Goal: Information Seeking & Learning: Learn about a topic

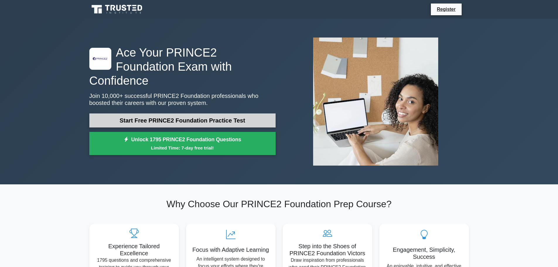
click at [186, 113] on link "Start Free PRINCE2 Foundation Practice Test" at bounding box center [182, 120] width 186 height 14
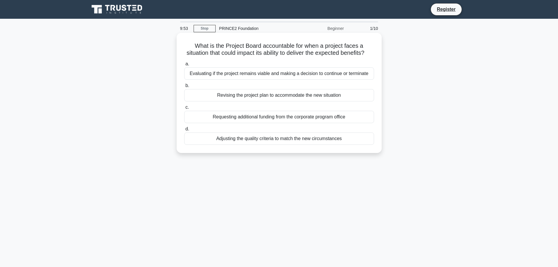
click at [248, 54] on h5 "What is the Project Board accountable for when a project faces a situation that…" at bounding box center [279, 49] width 191 height 15
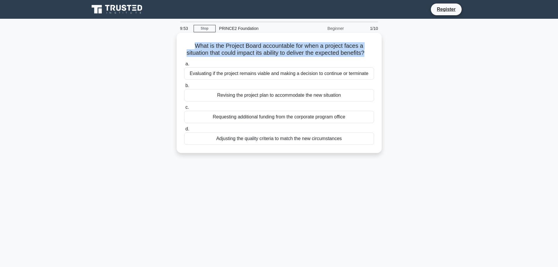
click at [248, 54] on h5 "What is the Project Board accountable for when a project faces a situation that…" at bounding box center [279, 49] width 191 height 15
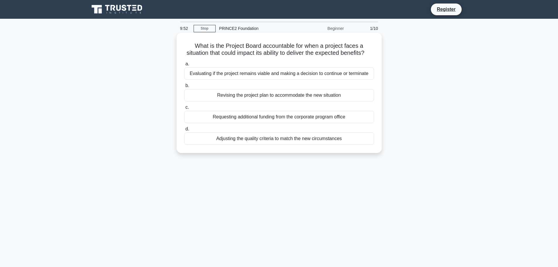
click at [258, 66] on div "a. Evaluating if the project remains viable and making a decision to continue o…" at bounding box center [279, 102] width 197 height 87
click at [344, 80] on div "Evaluating if the project remains viable and making a decision to continue or t…" at bounding box center [279, 73] width 190 height 12
click at [184, 66] on input "a. Evaluating if the project remains viable and making a decision to continue o…" at bounding box center [184, 64] width 0 height 4
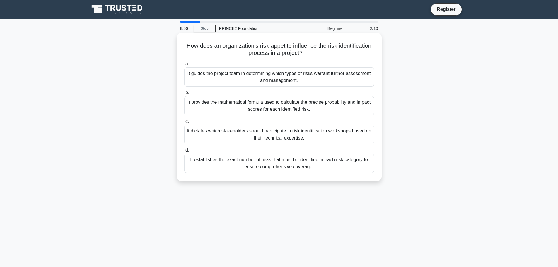
click at [337, 82] on div "It guides the project team in determining which types of risks warrant further …" at bounding box center [279, 76] width 190 height 19
click at [184, 66] on input "a. It guides the project team in determining which types of risks warrant furth…" at bounding box center [184, 64] width 0 height 4
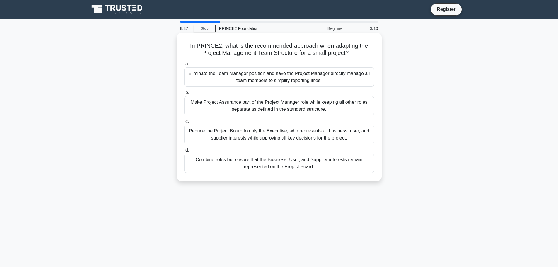
click at [333, 163] on div "Combine roles but ensure that the Business, User, and Supplier interests remain…" at bounding box center [279, 162] width 190 height 19
click at [184, 152] on input "d. Combine roles but ensure that the Business, User, and Supplier interests rem…" at bounding box center [184, 150] width 0 height 4
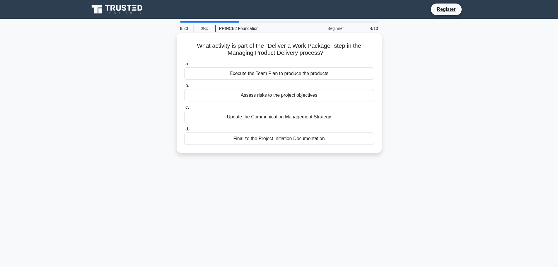
click at [319, 76] on div "Execute the Team Plan to produce the products" at bounding box center [279, 73] width 190 height 12
click at [184, 66] on input "a. Execute the Team Plan to produce the products" at bounding box center [184, 64] width 0 height 4
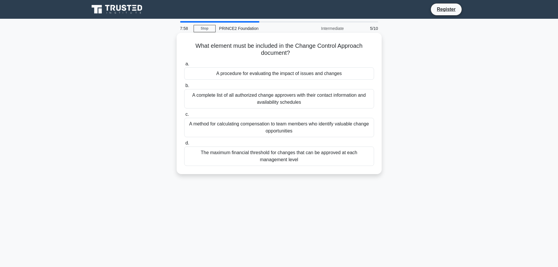
click at [349, 74] on div "A procedure for evaluating the impact of issues and changes" at bounding box center [279, 73] width 190 height 12
click at [184, 66] on input "a. A procedure for evaluating the impact of issues and changes" at bounding box center [184, 64] width 0 height 4
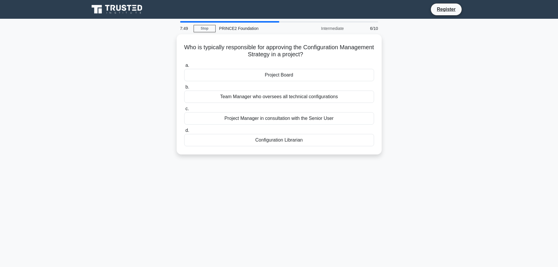
click at [349, 74] on div "Project Board" at bounding box center [279, 75] width 190 height 12
click at [184, 67] on input "a. Project Board" at bounding box center [184, 66] width 0 height 4
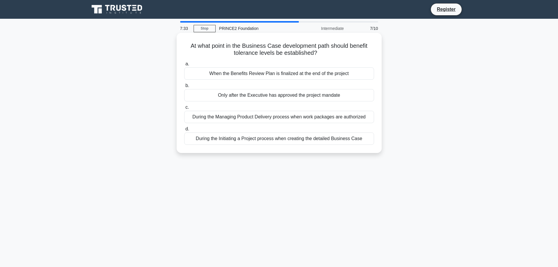
click at [342, 142] on div "During the Initiating a Project process when creating the detailed Business Case" at bounding box center [279, 138] width 190 height 12
click at [184, 131] on input "d. During the Initiating a Project process when creating the detailed Business …" at bounding box center [184, 129] width 0 height 4
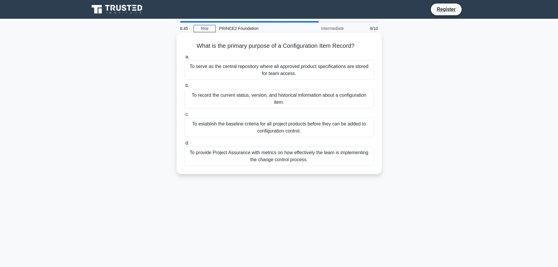
click at [344, 95] on div "To record the current status, version, and historical information about a confi…" at bounding box center [279, 98] width 190 height 19
click at [184, 88] on input "b. To record the current status, version, and historical information about a co…" at bounding box center [184, 86] width 0 height 4
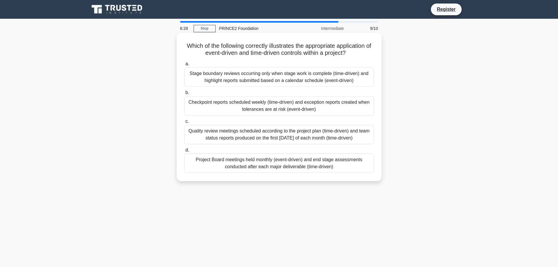
click at [262, 47] on h5 "Which of the following correctly illustrates the appropriate application of eve…" at bounding box center [279, 49] width 191 height 15
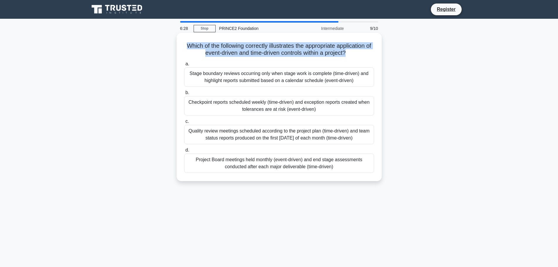
click at [262, 47] on h5 "Which of the following correctly illustrates the appropriate application of eve…" at bounding box center [279, 49] width 191 height 15
click at [275, 37] on div "Which of the following correctly illustrates the appropriate application of eve…" at bounding box center [279, 106] width 200 height 143
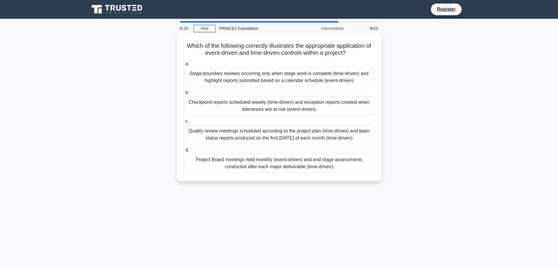
click at [244, 46] on h5 "Which of the following correctly illustrates the appropriate application of eve…" at bounding box center [279, 49] width 191 height 15
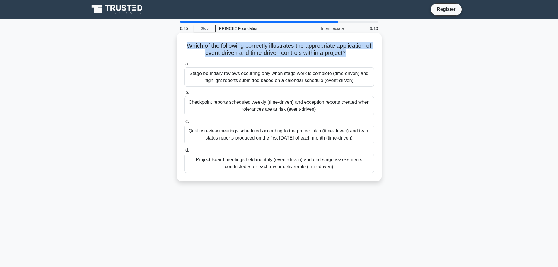
click at [244, 46] on h5 "Which of the following correctly illustrates the appropriate application of eve…" at bounding box center [279, 49] width 191 height 15
click at [248, 53] on h5 "Which of the following correctly illustrates the appropriate application of eve…" at bounding box center [279, 49] width 191 height 15
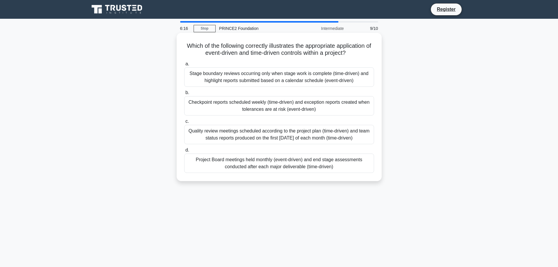
click at [200, 47] on h5 "Which of the following correctly illustrates the appropriate application of eve…" at bounding box center [279, 49] width 191 height 15
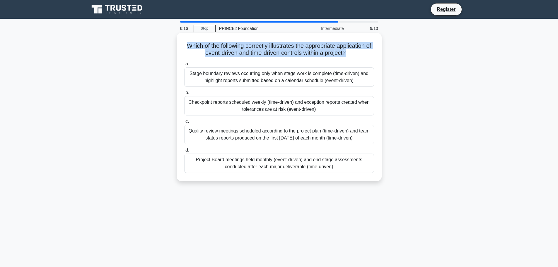
click at [200, 47] on h5 "Which of the following correctly illustrates the appropriate application of eve…" at bounding box center [279, 49] width 191 height 15
click at [218, 51] on h5 "Which of the following correctly illustrates the appropriate application of eve…" at bounding box center [279, 49] width 191 height 15
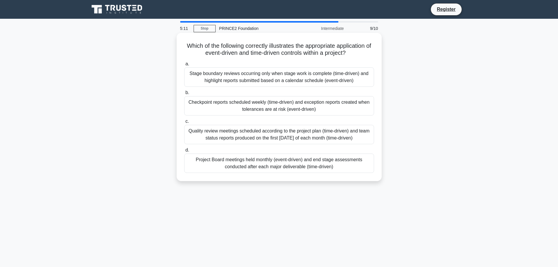
click at [290, 104] on div "Checkpoint reports scheduled weekly (time-driven) and exception reports created…" at bounding box center [279, 105] width 190 height 19
click at [184, 95] on input "b. Checkpoint reports scheduled weekly (time-driven) and exception reports crea…" at bounding box center [184, 93] width 0 height 4
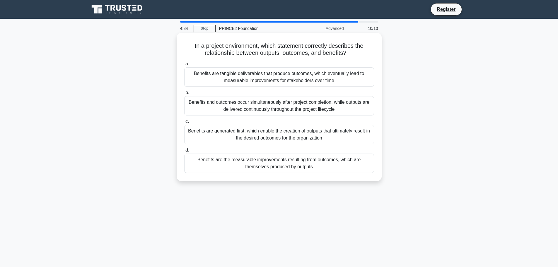
click at [301, 163] on div "Benefits are the measurable improvements resulting from outcomes, which are the…" at bounding box center [279, 162] width 190 height 19
click at [184, 152] on input "d. Benefits are the measurable improvements resulting from outcomes, which are …" at bounding box center [184, 150] width 0 height 4
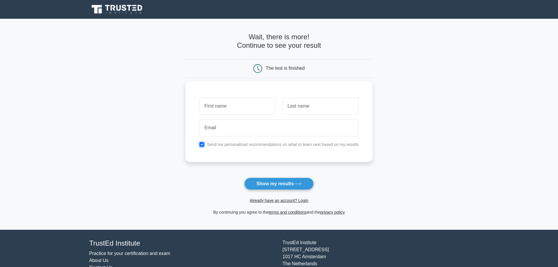
click at [201, 142] on input "checkbox" at bounding box center [201, 144] width 5 height 5
checkbox input "false"
click at [210, 113] on input "text" at bounding box center [237, 105] width 76 height 17
type input "[PERSON_NAME]"
click at [336, 112] on input "text" at bounding box center [320, 105] width 76 height 17
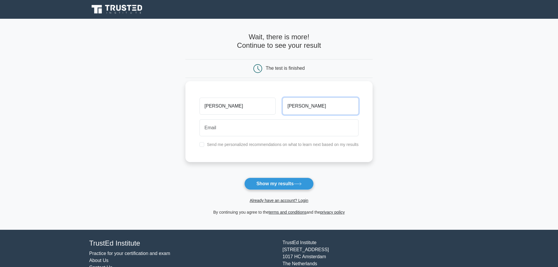
type input "Solomon"
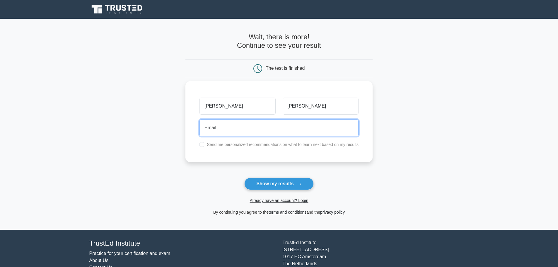
click at [323, 126] on input "email" at bounding box center [278, 127] width 159 height 17
type input "Lydia.solomon13@gmail.com"
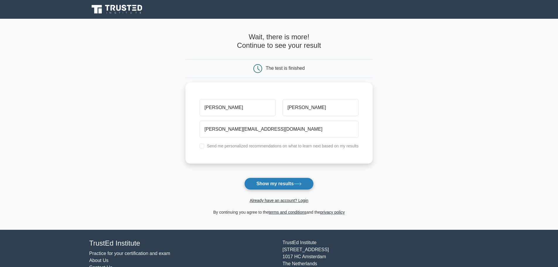
click at [279, 180] on button "Show my results" at bounding box center [278, 183] width 69 height 12
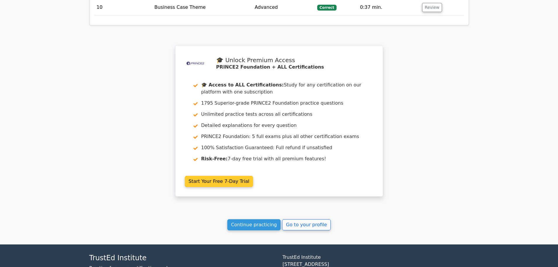
scroll to position [985, 0]
